Goal: Find specific page/section: Find specific page/section

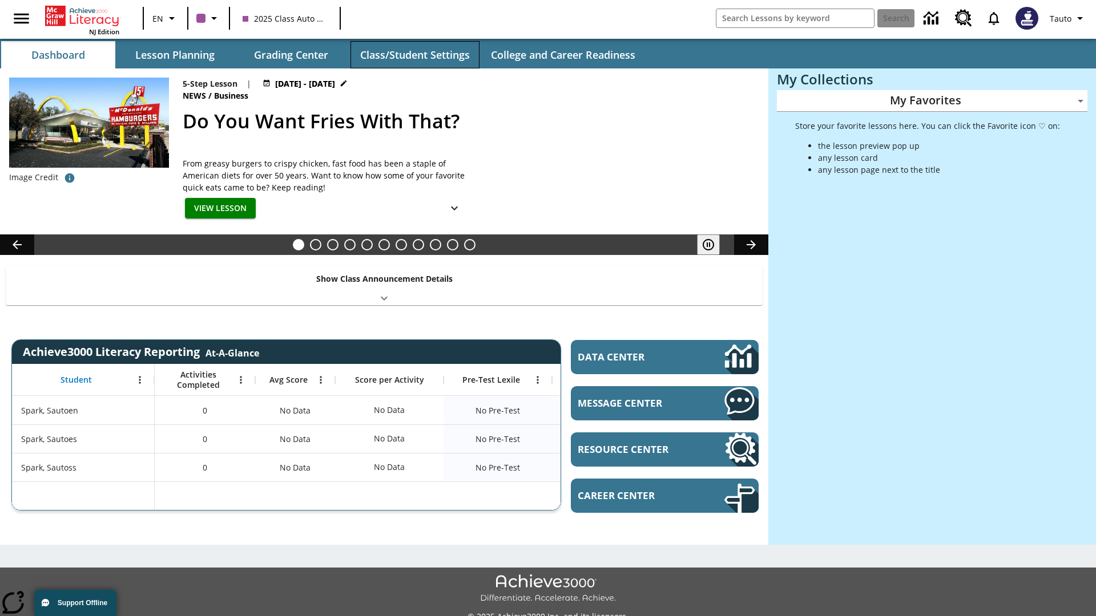
click at [414, 55] on button "Class/Student Settings" at bounding box center [414, 54] width 129 height 27
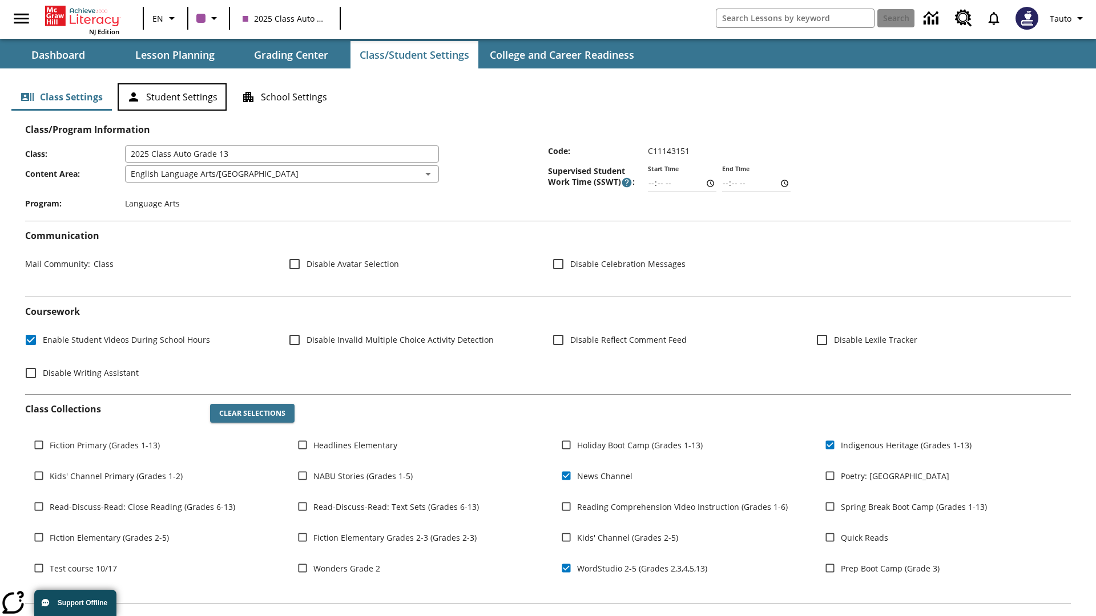
click at [172, 97] on button "Student Settings" at bounding box center [172, 96] width 109 height 27
